Goal: Information Seeking & Learning: Learn about a topic

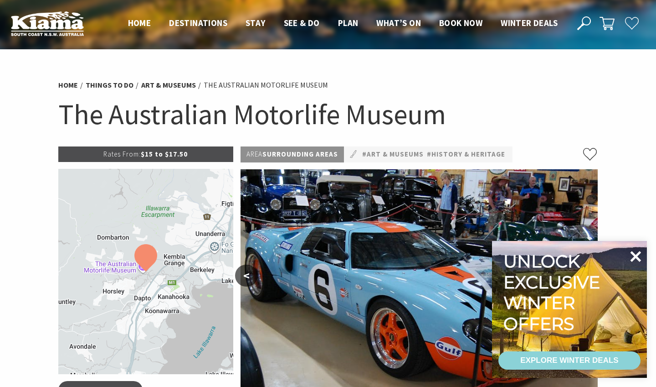
click at [639, 258] on icon at bounding box center [636, 256] width 11 height 11
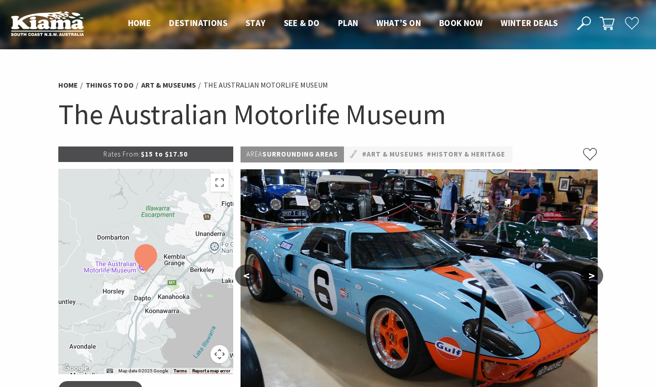
click at [595, 280] on button ">" at bounding box center [592, 275] width 23 height 22
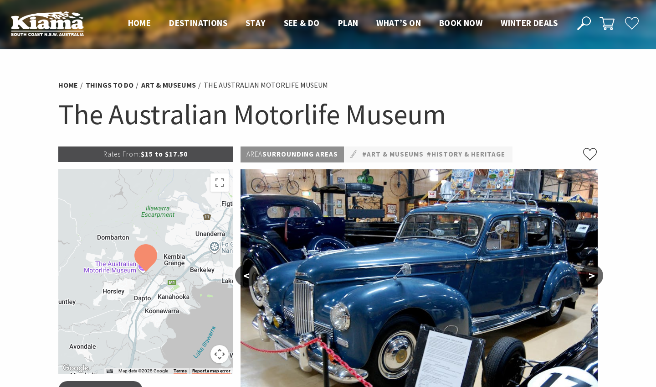
click at [595, 281] on button ">" at bounding box center [592, 275] width 23 height 22
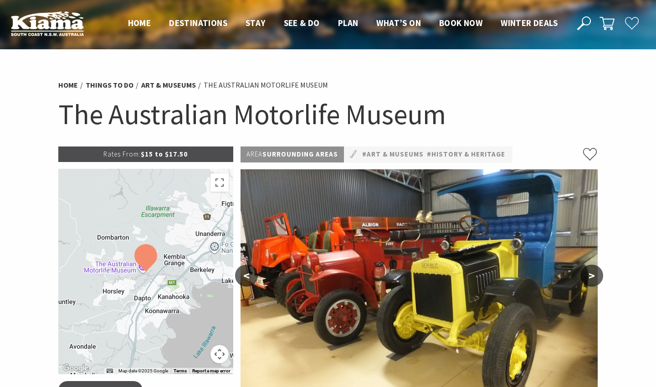
click at [595, 281] on button ">" at bounding box center [592, 275] width 23 height 22
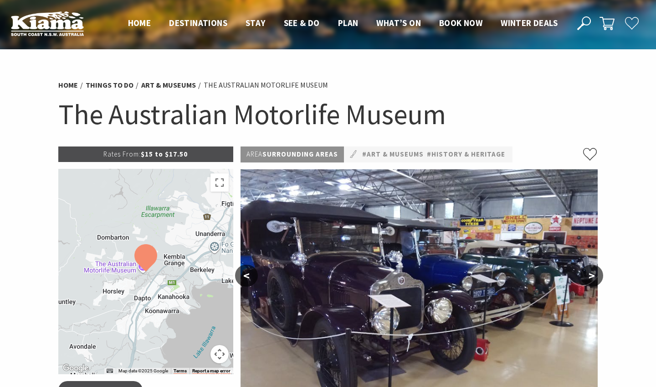
click at [595, 281] on button ">" at bounding box center [592, 275] width 23 height 22
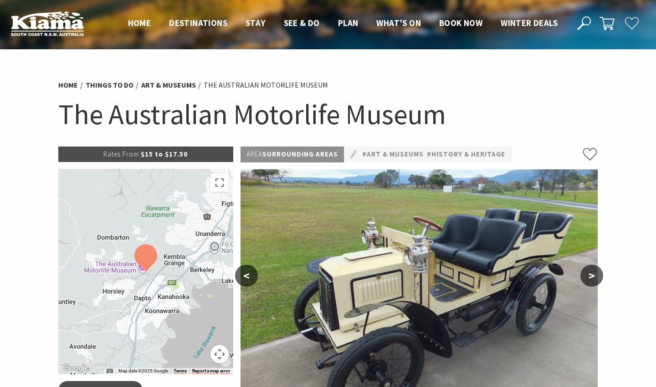
click at [595, 281] on button ">" at bounding box center [592, 275] width 23 height 22
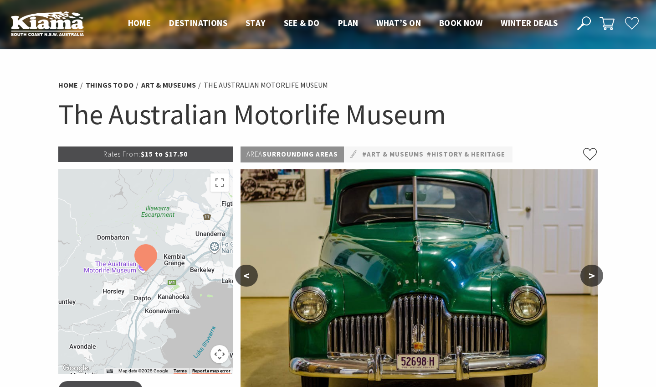
click at [595, 281] on button ">" at bounding box center [592, 275] width 23 height 22
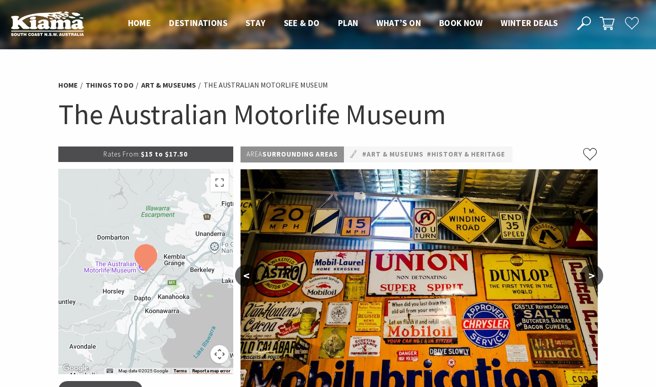
click at [595, 281] on button ">" at bounding box center [592, 275] width 23 height 22
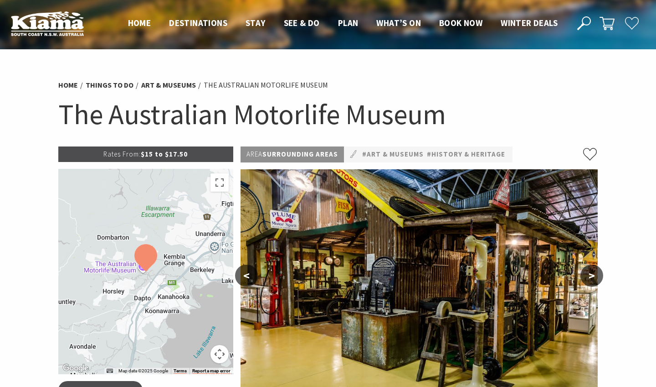
click at [595, 281] on button ">" at bounding box center [592, 275] width 23 height 22
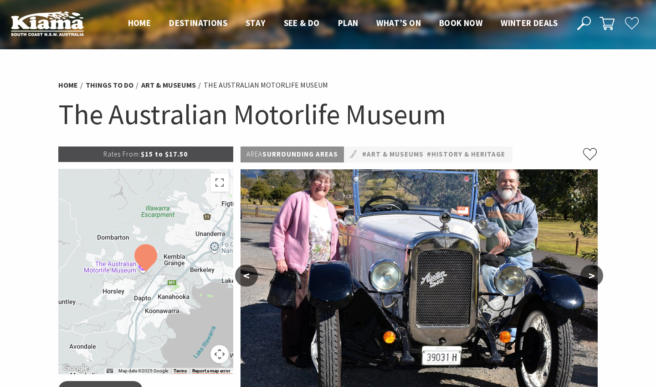
click at [595, 281] on button ">" at bounding box center [592, 275] width 23 height 22
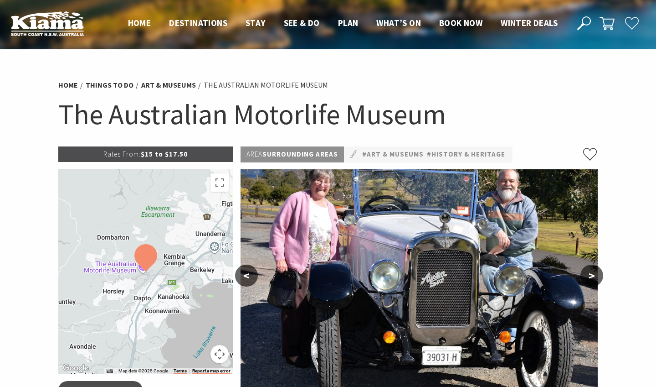
click at [595, 281] on button ">" at bounding box center [592, 275] width 23 height 22
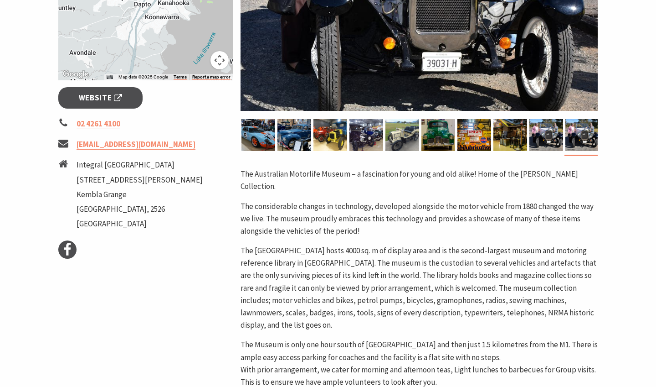
scroll to position [301, 0]
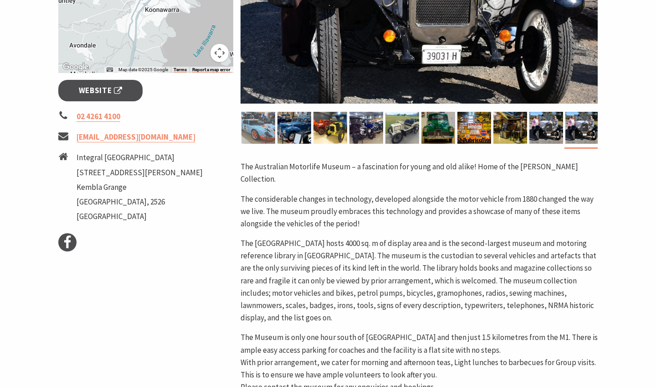
click at [245, 124] on img at bounding box center [259, 128] width 34 height 32
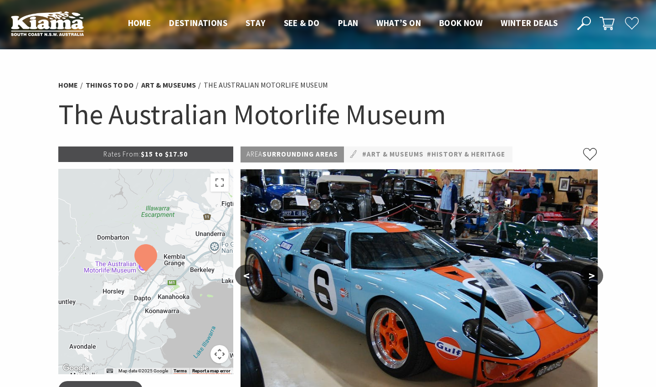
scroll to position [0, 0]
